Goal: Transaction & Acquisition: Purchase product/service

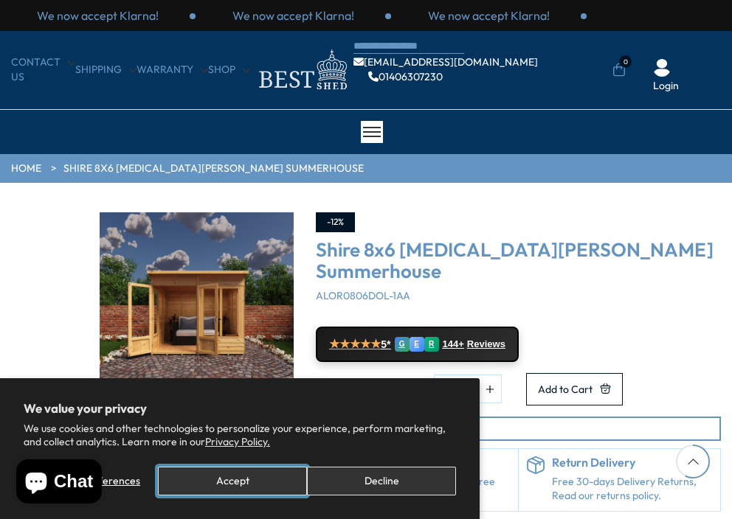
click at [266, 477] on button "Accept" at bounding box center [232, 481] width 149 height 29
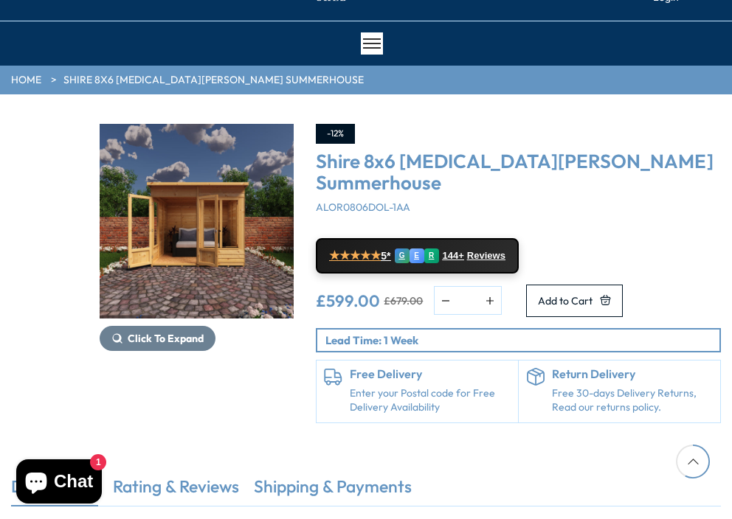
scroll to position [59, 0]
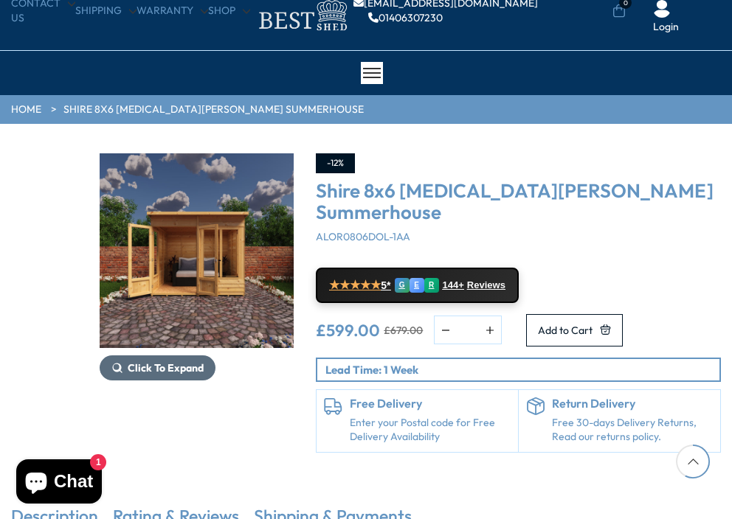
click at [148, 373] on span "Click To Expand" at bounding box center [166, 368] width 76 height 13
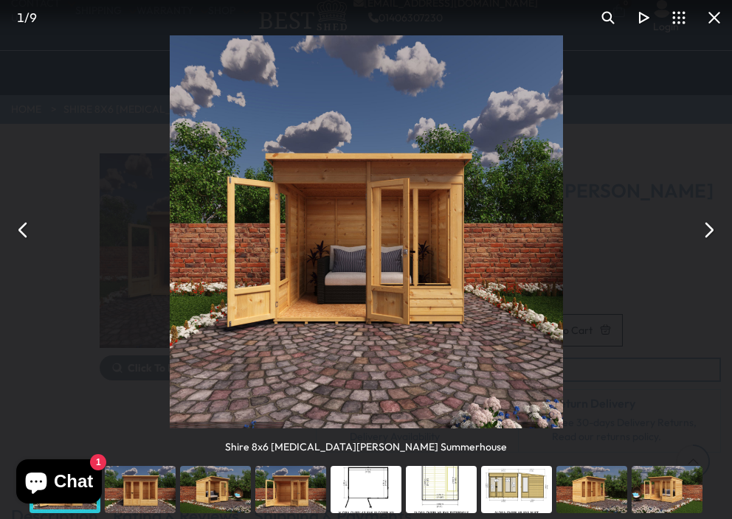
click at [608, 489] on div "You can close this modal content with the ESC key" at bounding box center [591, 489] width 75 height 59
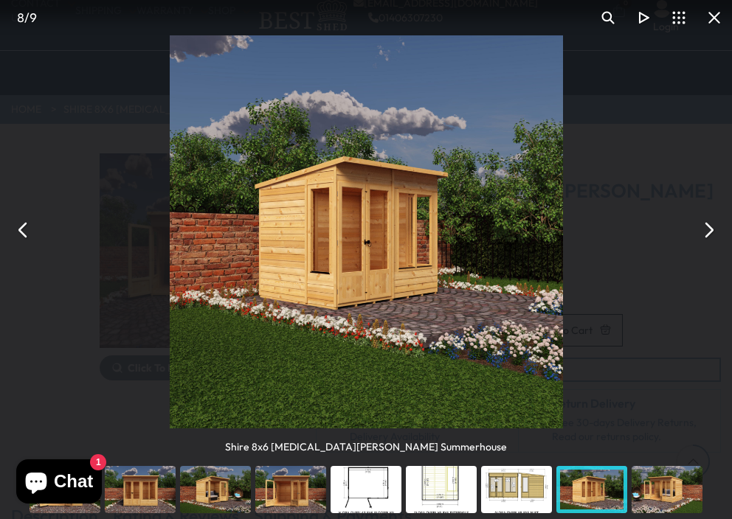
click at [714, 227] on button "You can close this modal content with the ESC key" at bounding box center [708, 229] width 35 height 35
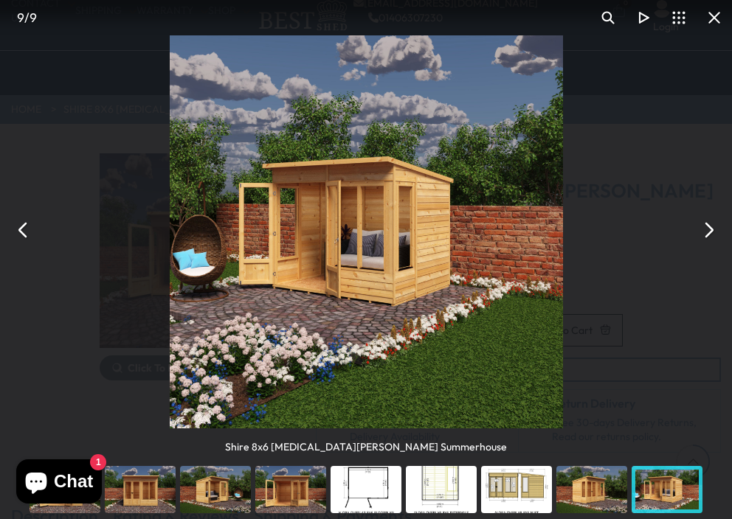
click at [714, 227] on button "You can close this modal content with the ESC key" at bounding box center [708, 229] width 35 height 35
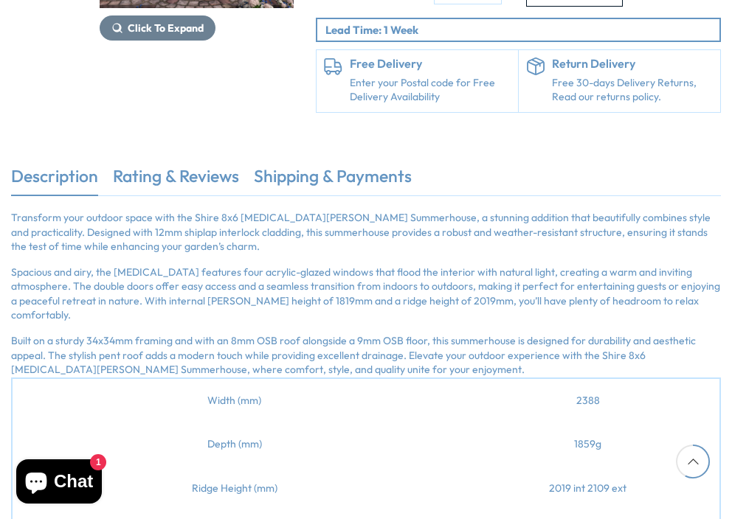
scroll to position [443, 0]
